Goal: Task Accomplishment & Management: Use online tool/utility

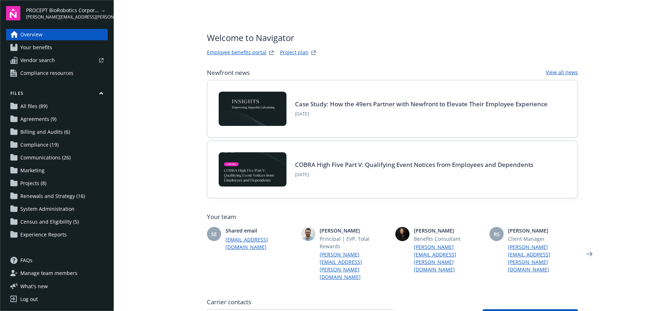
click at [236, 50] on link "Employee benefits portal" at bounding box center [237, 53] width 60 height 9
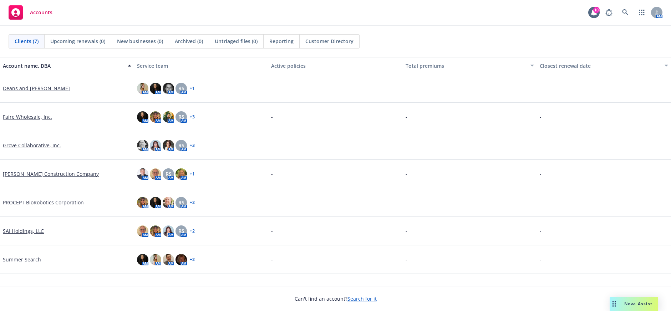
click at [63, 202] on link "PROCEPT BioRobotics Corporation" at bounding box center [43, 202] width 81 height 7
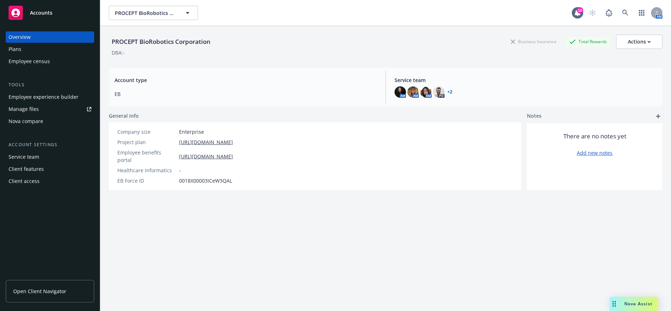
click at [59, 97] on div "Employee experience builder" at bounding box center [44, 96] width 70 height 11
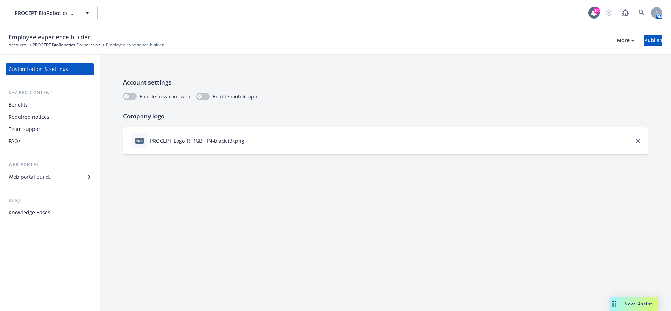
click at [51, 178] on div "Web portal builder" at bounding box center [31, 176] width 44 height 11
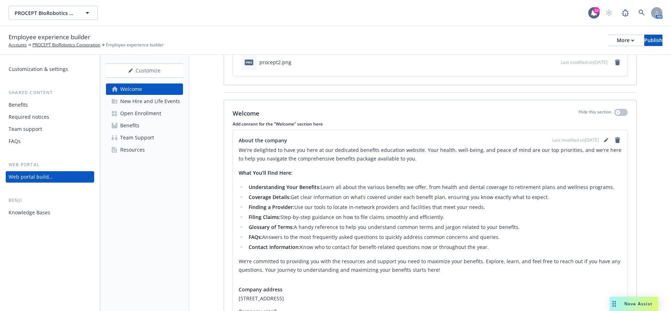
scroll to position [61, 0]
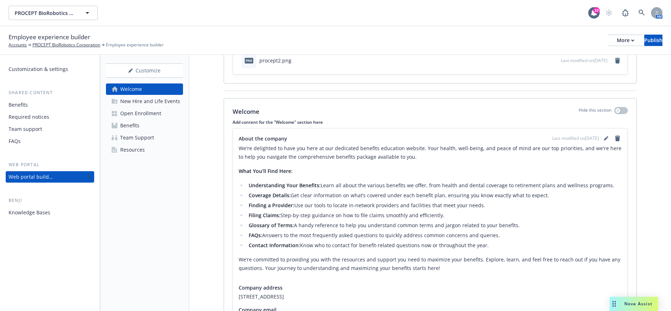
click at [172, 101] on div "New Hire and Life Events" at bounding box center [150, 101] width 60 height 11
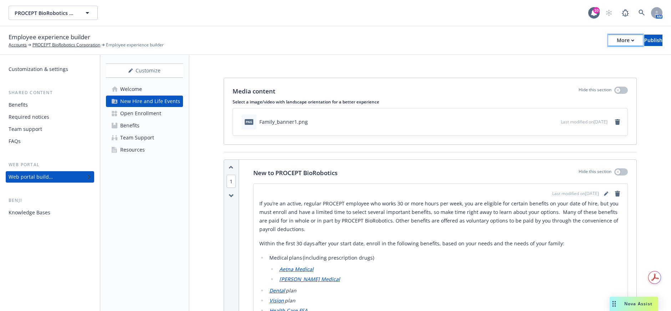
click at [617, 37] on div "More" at bounding box center [625, 40] width 17 height 11
click at [564, 57] on link "Copy preview link" at bounding box center [567, 56] width 106 height 14
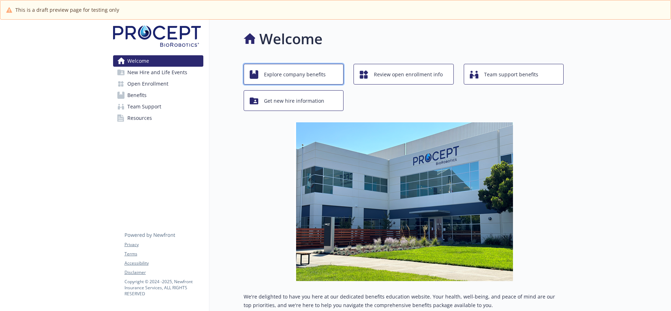
click at [273, 70] on span "Explore company benefits" at bounding box center [295, 75] width 62 height 14
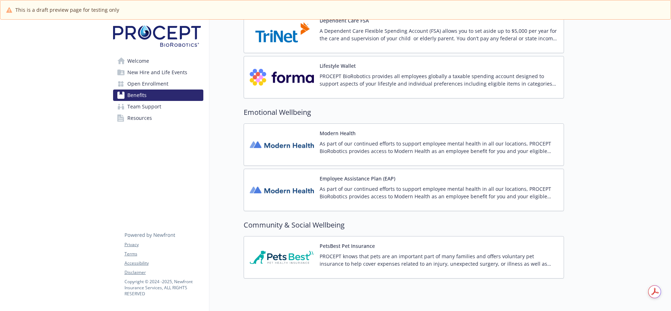
click at [290, 83] on img at bounding box center [282, 77] width 64 height 30
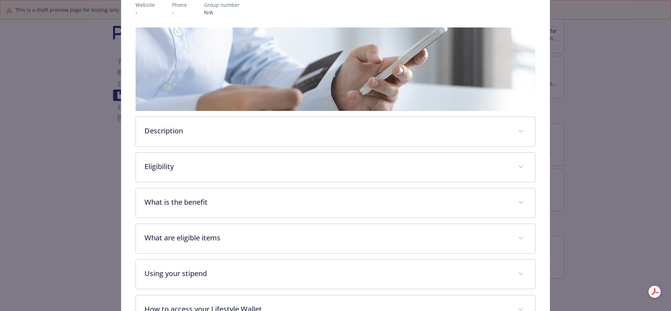
scroll to position [88, 0]
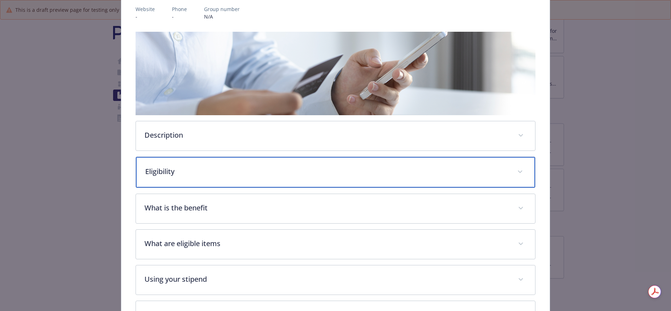
click at [215, 161] on div "Eligibility" at bounding box center [336, 172] width 400 height 31
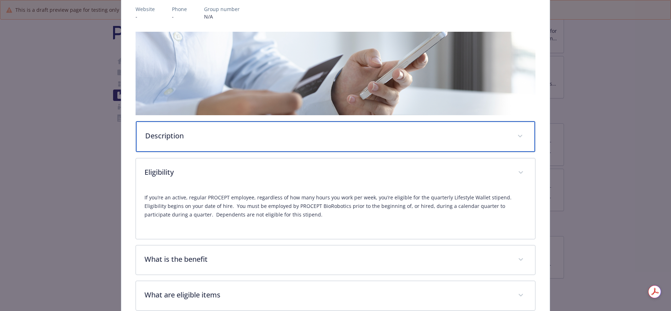
click at [215, 144] on div "Description" at bounding box center [336, 136] width 400 height 31
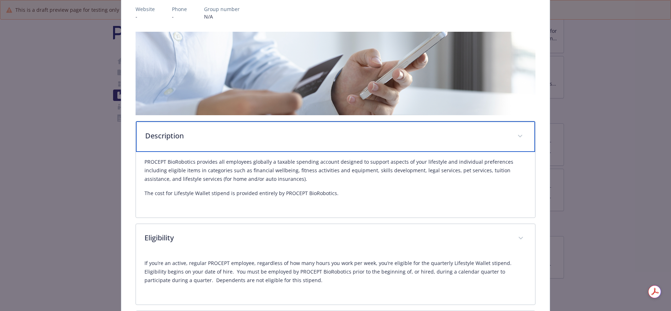
scroll to position [0, 0]
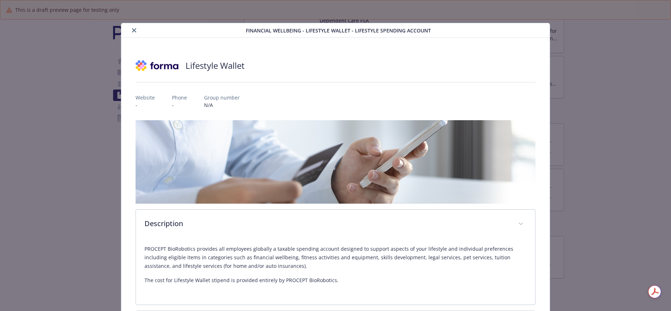
click at [133, 30] on icon "close" at bounding box center [134, 30] width 4 height 4
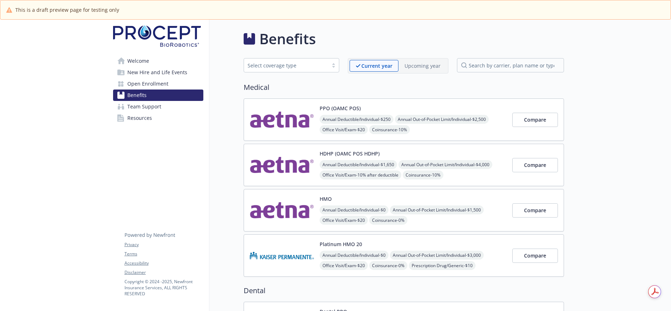
click at [333, 120] on span "Annual Deductible/Individual - $250" at bounding box center [357, 119] width 74 height 9
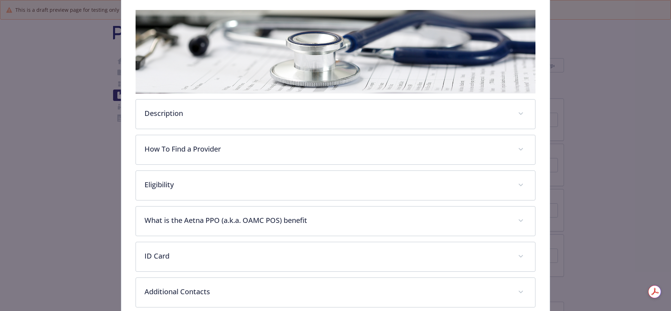
scroll to position [113, 0]
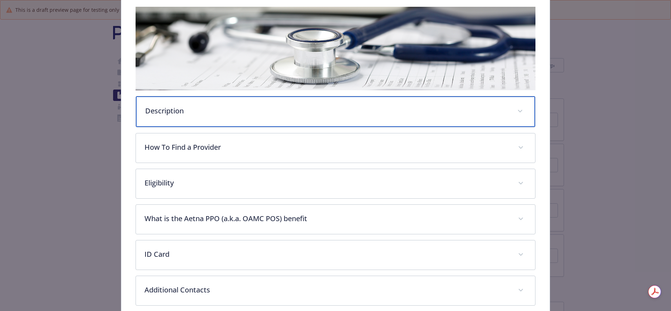
click at [197, 102] on div "Description" at bounding box center [336, 111] width 400 height 31
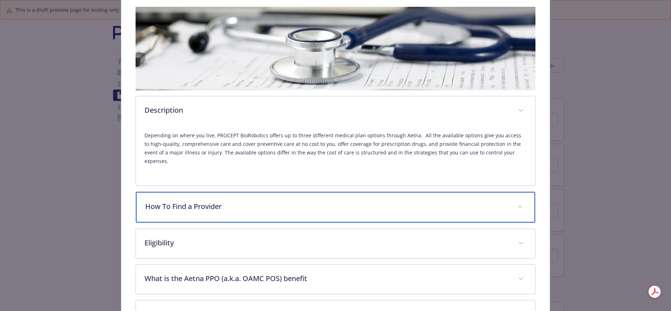
click at [199, 192] on div "How To Find a Provider" at bounding box center [336, 207] width 400 height 31
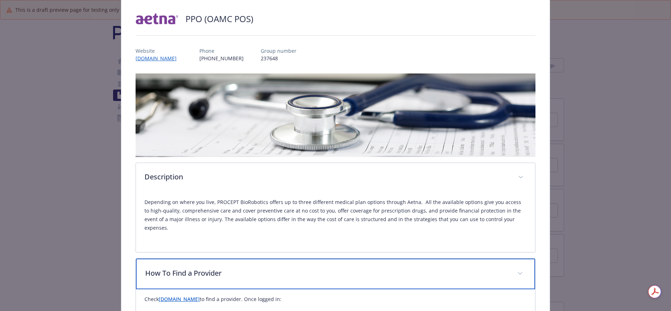
scroll to position [0, 0]
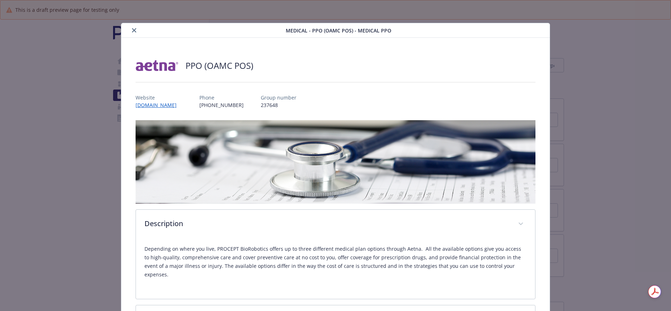
click at [130, 29] on button "close" at bounding box center [134, 30] width 9 height 9
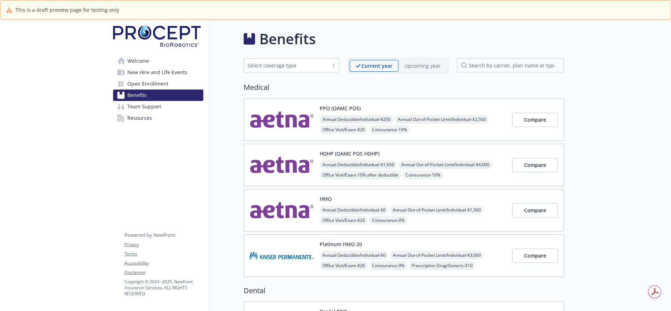
click at [283, 114] on img at bounding box center [282, 120] width 64 height 30
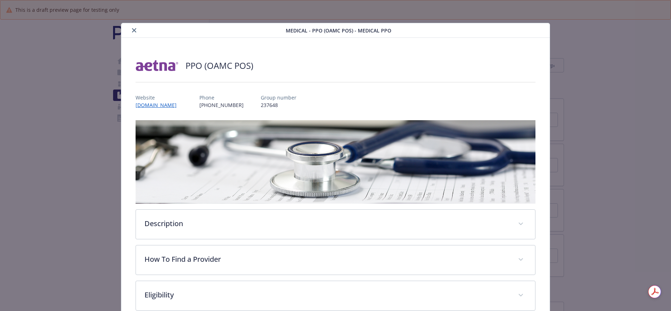
scroll to position [21, 0]
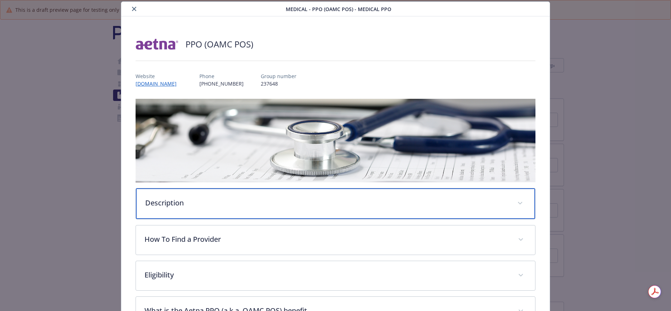
click at [207, 199] on p "Description" at bounding box center [327, 203] width 364 height 11
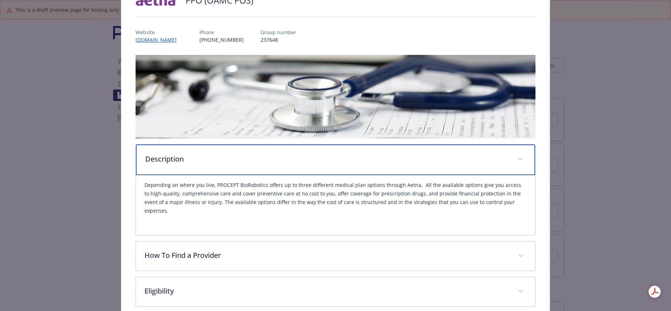
scroll to position [167, 0]
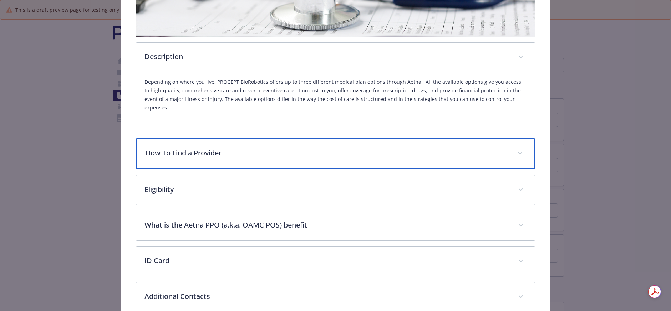
click at [232, 148] on p "How To Find a Provider" at bounding box center [327, 153] width 364 height 11
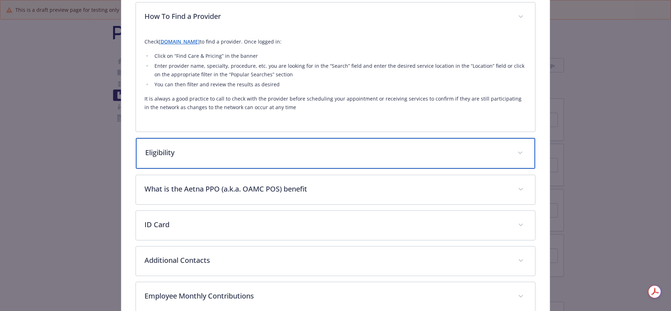
scroll to position [302, 0]
click at [233, 148] on p "Eligibility" at bounding box center [327, 153] width 364 height 11
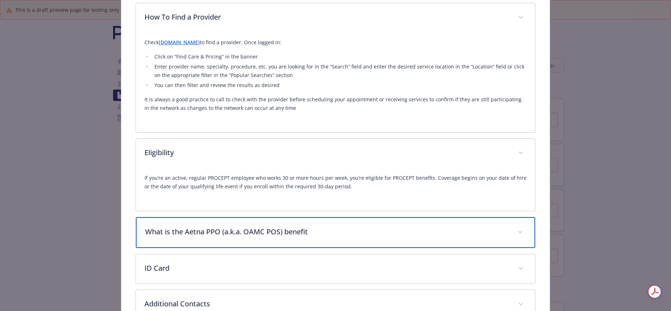
click at [206, 227] on p "What is the Aetna PPO (a.k.a. OAMC POS) benefit" at bounding box center [327, 232] width 364 height 11
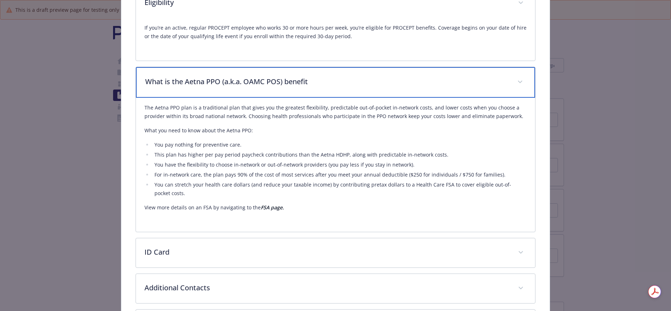
scroll to position [0, 0]
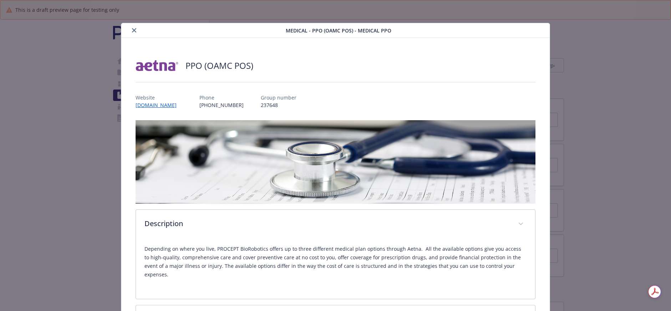
click at [132, 31] on icon "close" at bounding box center [134, 30] width 4 height 4
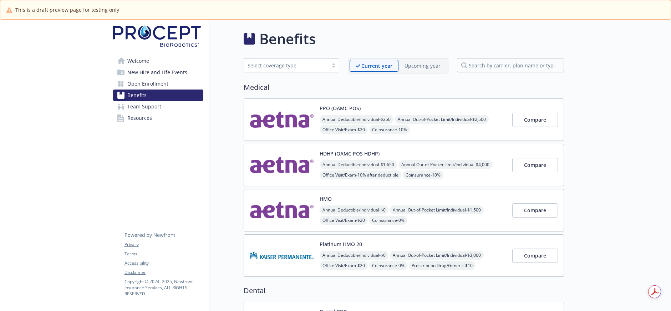
click at [148, 104] on span "Team Support" at bounding box center [144, 106] width 34 height 11
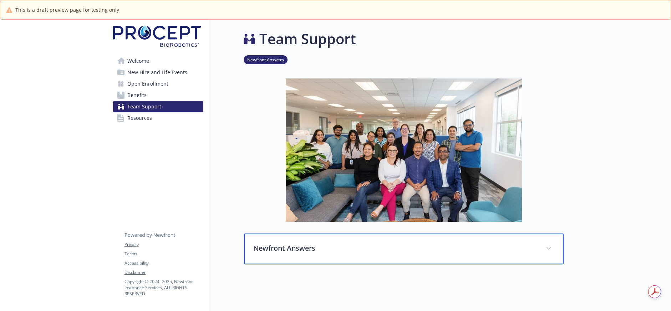
click at [306, 255] on div "Newfront Answers" at bounding box center [404, 249] width 320 height 31
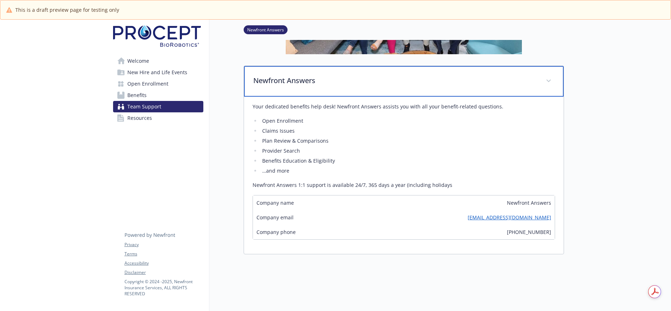
scroll to position [102, 0]
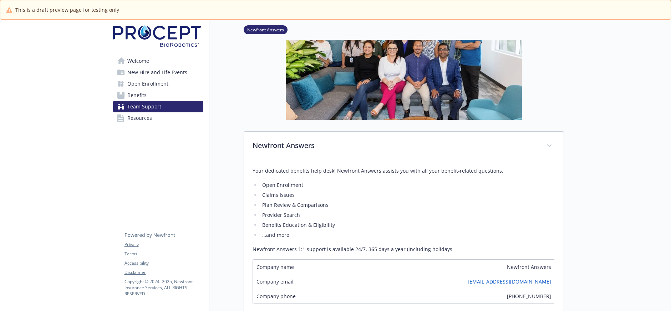
click at [164, 71] on span "New Hire and Life Events" at bounding box center [157, 72] width 60 height 11
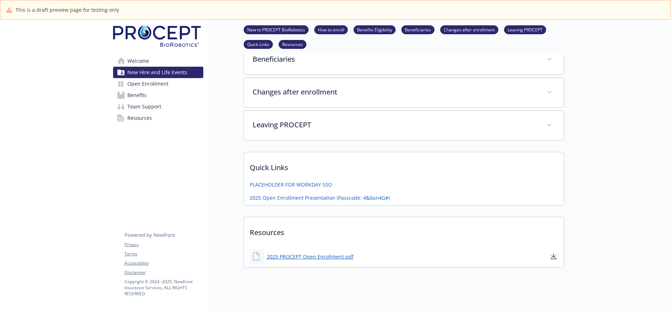
scroll to position [238, 0]
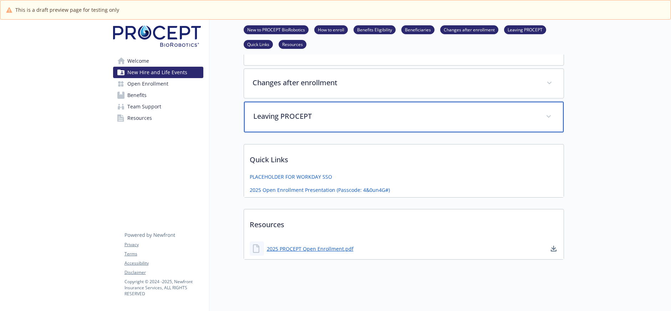
click at [321, 111] on p "Leaving PROCEPT" at bounding box center [395, 116] width 284 height 11
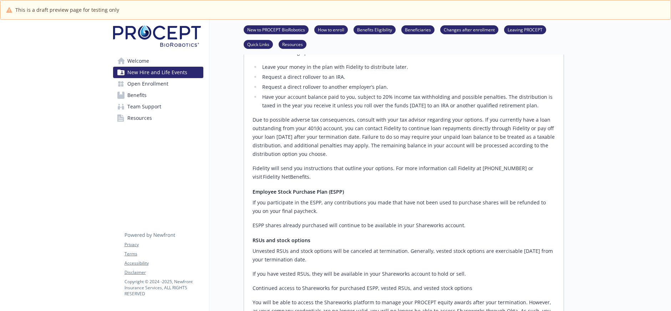
scroll to position [945, 0]
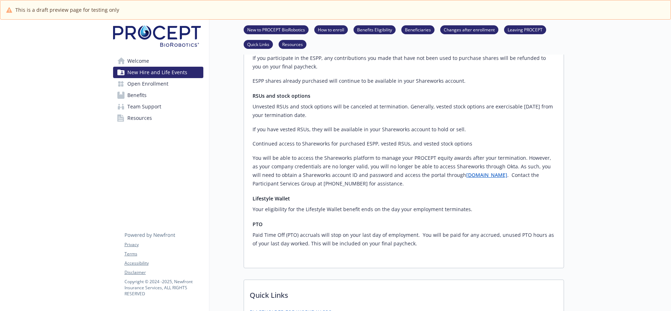
click at [150, 83] on span "Open Enrollment" at bounding box center [147, 83] width 41 height 11
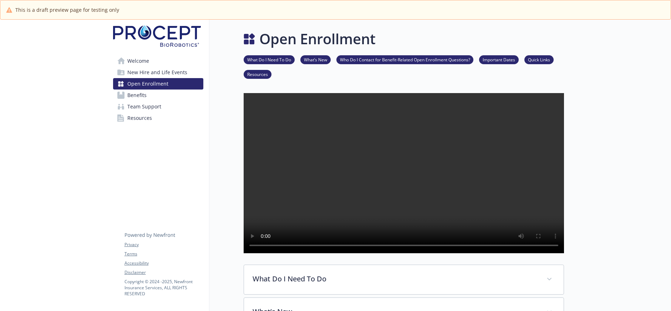
click at [152, 62] on link "Welcome" at bounding box center [158, 60] width 90 height 11
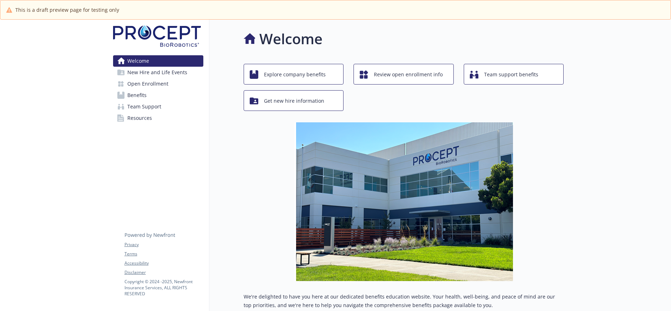
click at [153, 71] on span "New Hire and Life Events" at bounding box center [157, 72] width 60 height 11
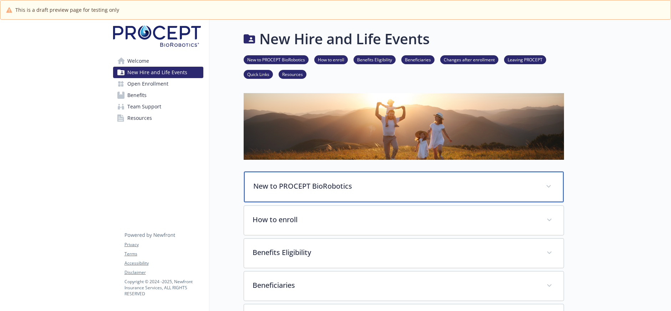
click at [285, 188] on p "New to PROCEPT BioRobotics" at bounding box center [395, 186] width 284 height 11
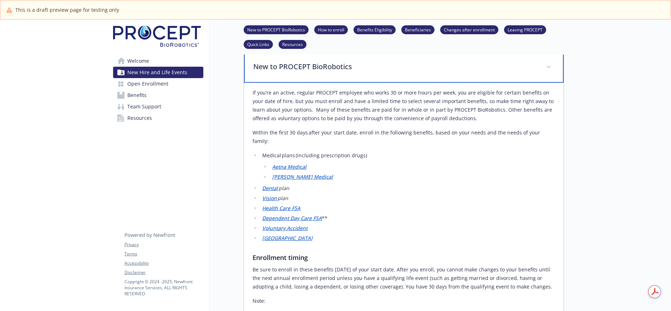
scroll to position [123, 0]
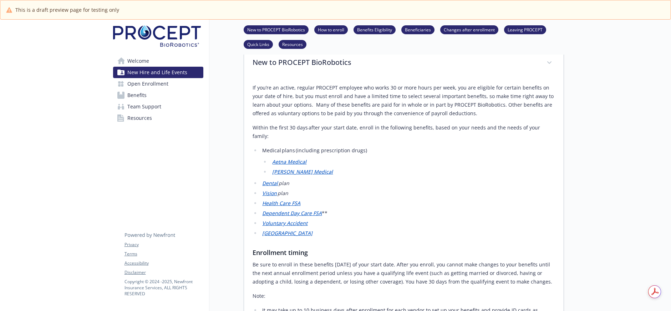
click at [314, 179] on li "Dental   plan" at bounding box center [407, 183] width 295 height 9
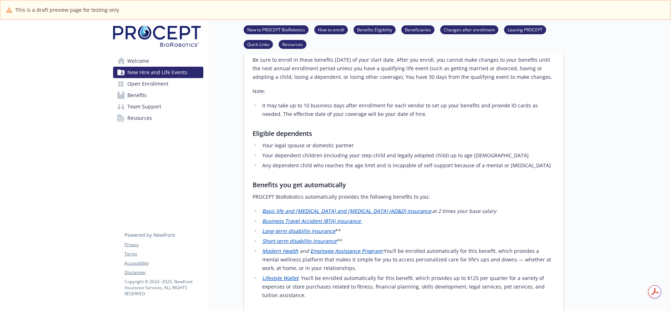
scroll to position [332, 0]
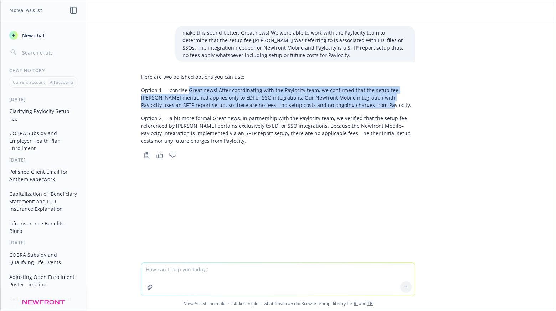
click at [236, 111] on div "Here are two polished options you can use: Option 1 — concise Great news! After…" at bounding box center [278, 108] width 274 height 77
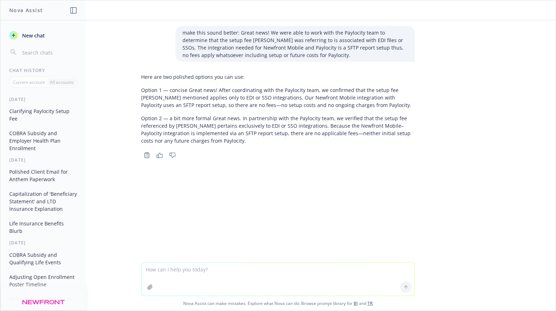
click at [183, 268] on textarea at bounding box center [278, 279] width 273 height 33
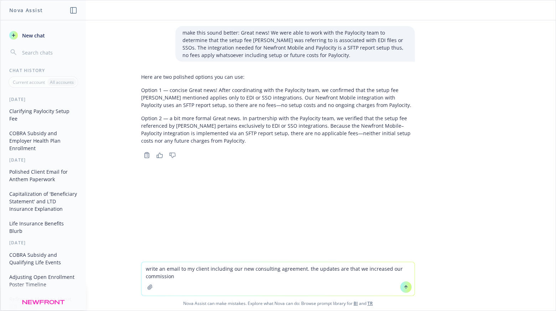
type textarea "write an email to my client including our new consulting agreement. the updates…"
